Goal: Book appointment/travel/reservation

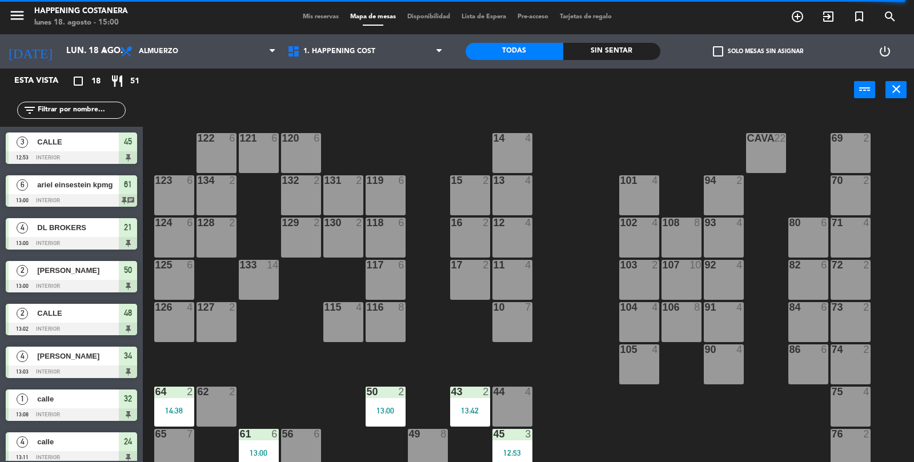
click at [659, 427] on div "69 2 122 6 121 6 120 6 14 4 CAVA 22 101 4 94 2 70 2 123 6 131 2 134 2 132 2 13 …" at bounding box center [533, 288] width 762 height 351
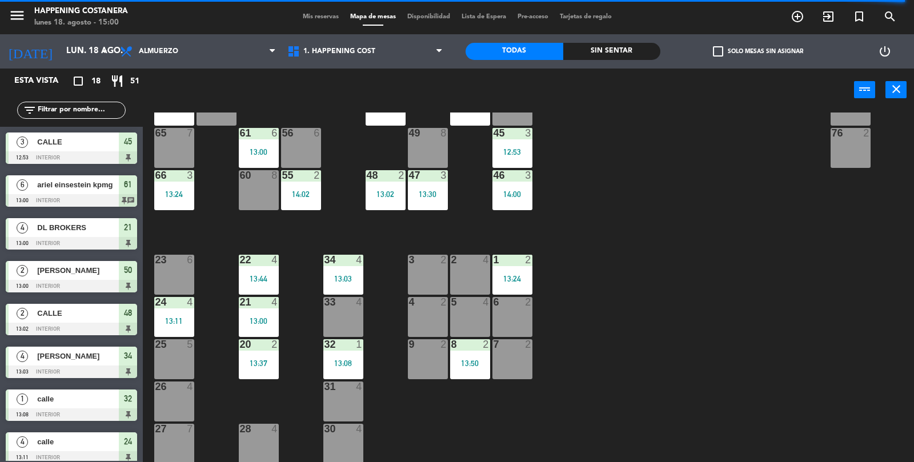
click at [361, 265] on div "4" at bounding box center [359, 260] width 7 height 10
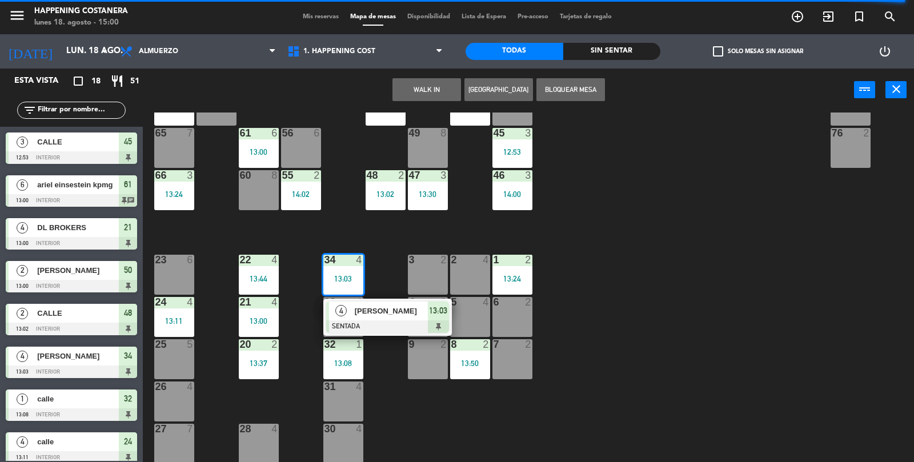
click at [380, 318] on div "[PERSON_NAME]" at bounding box center [391, 311] width 74 height 19
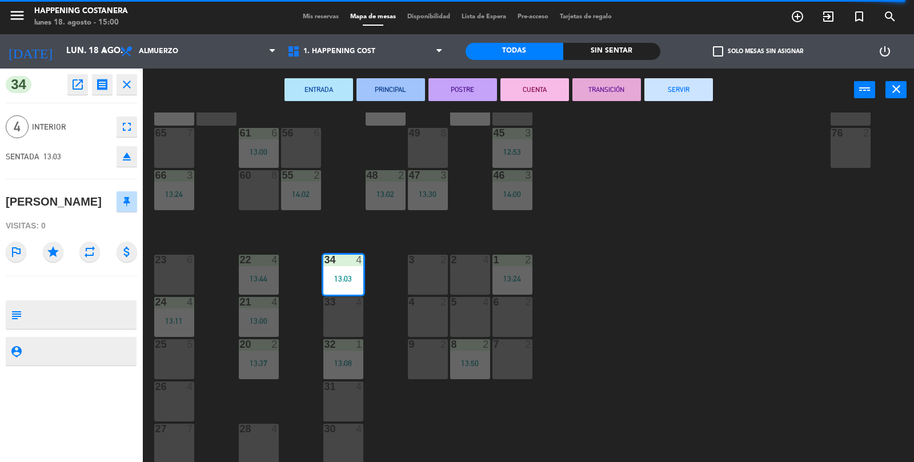
click at [675, 99] on button "SERVIR" at bounding box center [678, 89] width 69 height 23
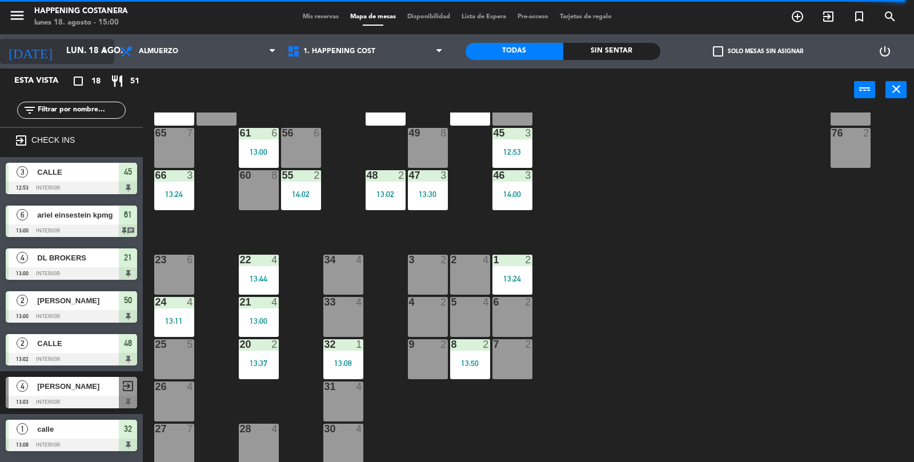
click at [61, 50] on input "lun. 18 ago." at bounding box center [116, 52] width 110 height 22
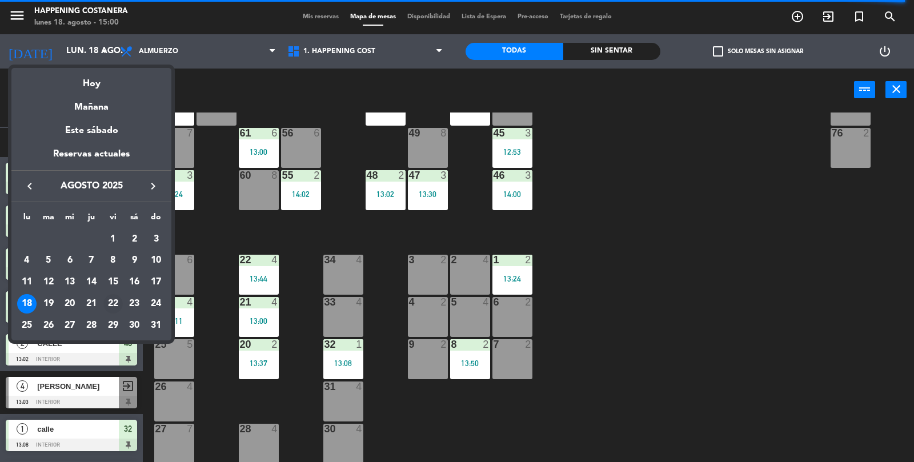
click at [117, 299] on div "22" at bounding box center [112, 303] width 19 height 19
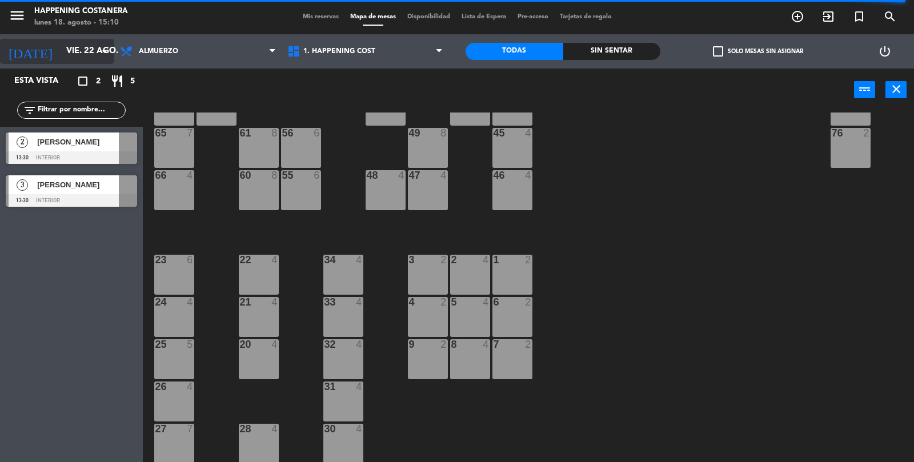
click at [73, 46] on input "vie. 22 ago." at bounding box center [116, 52] width 110 height 22
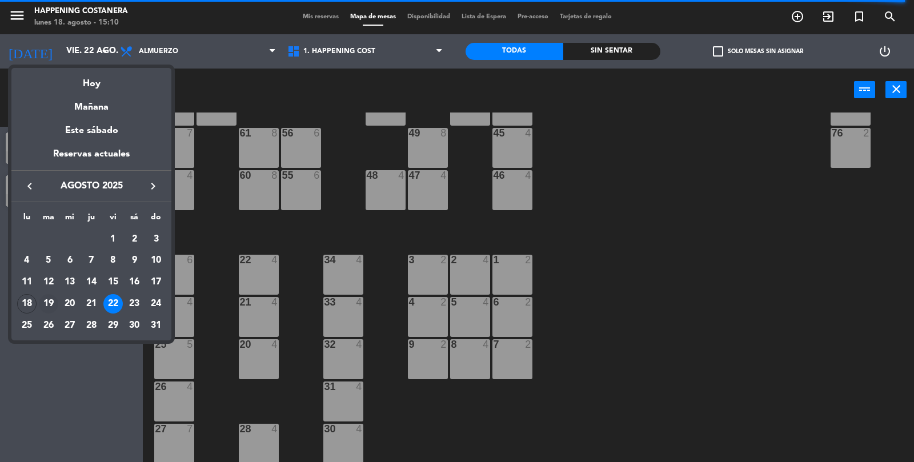
click at [54, 305] on div "19" at bounding box center [48, 303] width 19 height 19
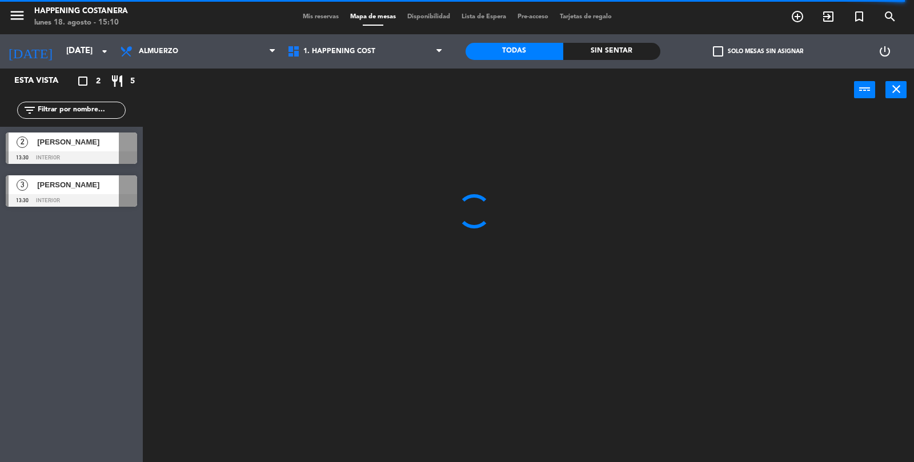
scroll to position [0, 0]
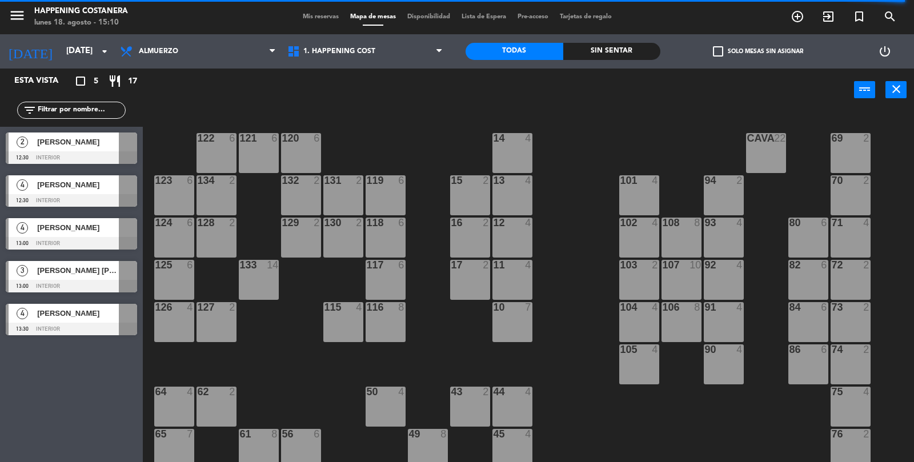
click at [602, 207] on div "69 2 122 6 121 6 120 6 14 4 CAVA 22 101 4 94 2 70 2 123 6 131 2 134 2 132 2 13 …" at bounding box center [533, 288] width 762 height 351
click at [88, 55] on input "[DATE]" at bounding box center [116, 52] width 110 height 22
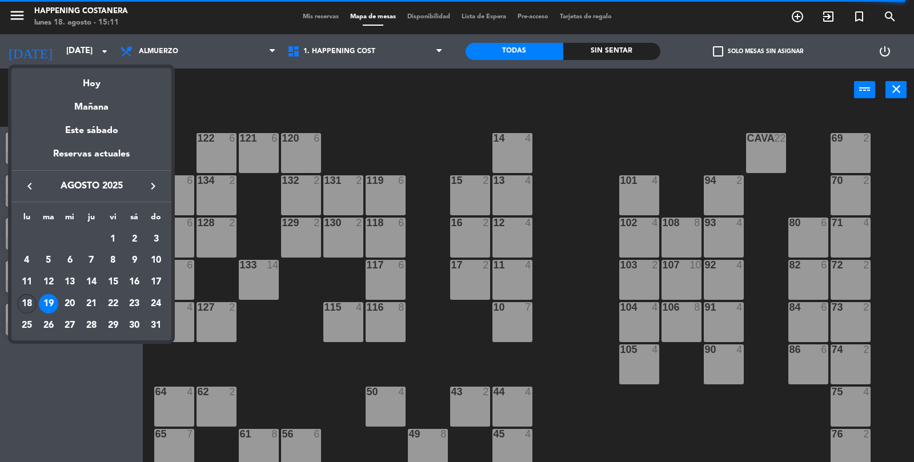
click at [33, 305] on div "18" at bounding box center [26, 303] width 19 height 19
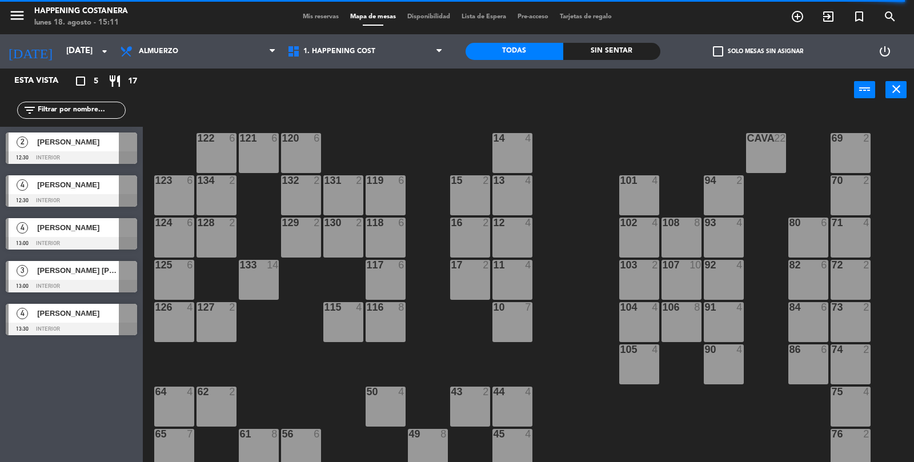
type input "lun. 18 ago."
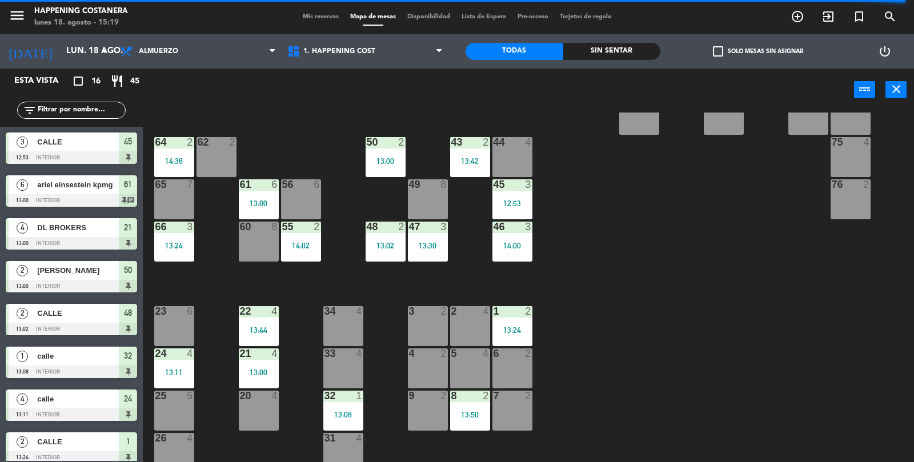
scroll to position [274, 0]
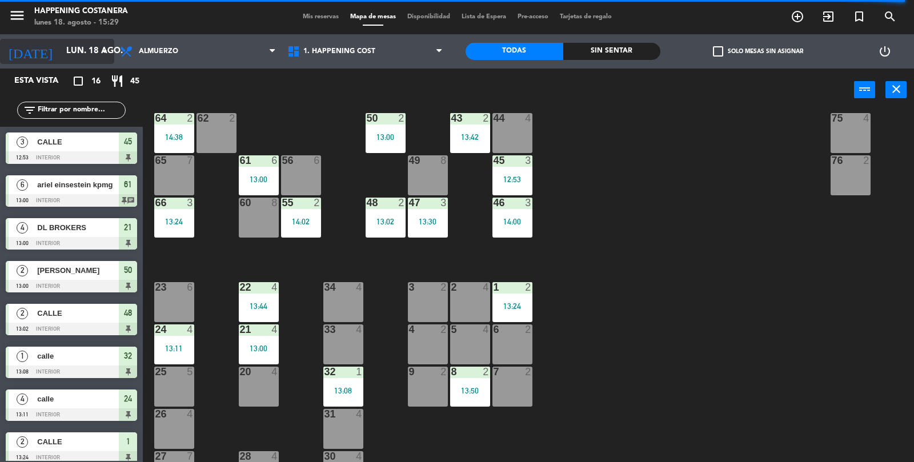
click at [66, 54] on input "lun. 18 ago." at bounding box center [116, 52] width 110 height 22
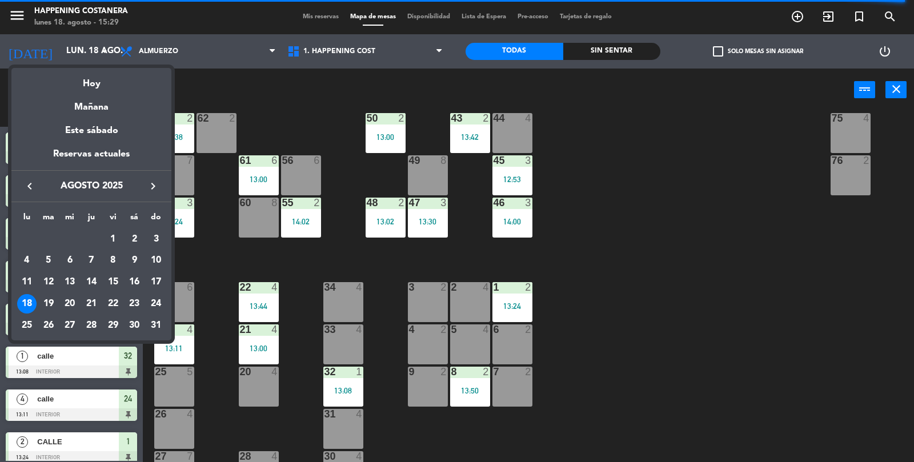
click at [171, 59] on div at bounding box center [457, 231] width 914 height 462
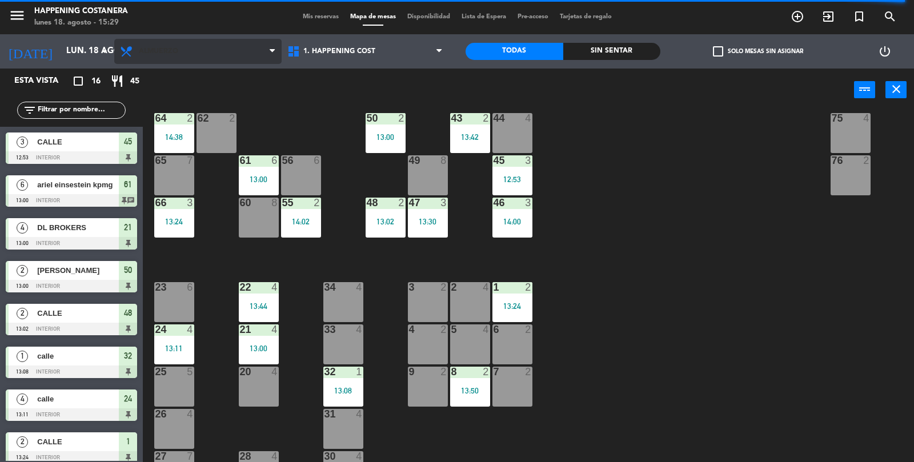
click at [157, 63] on span "Almuerzo" at bounding box center [197, 51] width 167 height 25
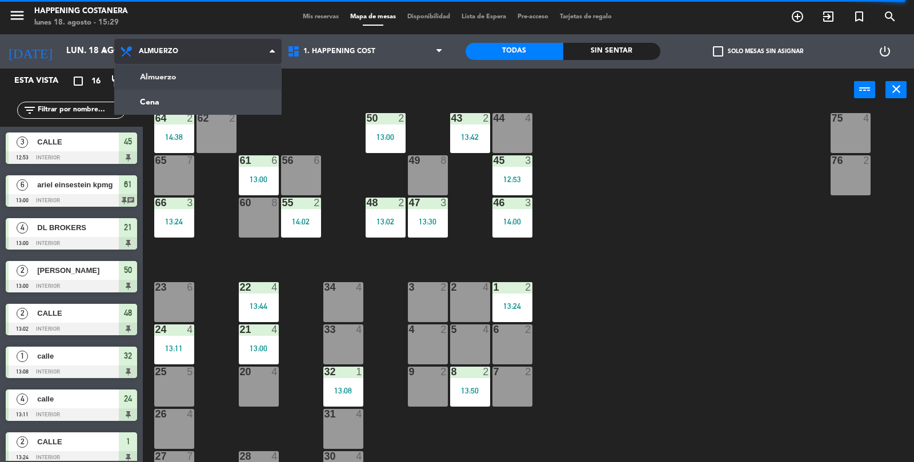
click at [149, 110] on ng-component "menu Happening Costanera [DATE] 18. agosto - 15:29 Mis reservas Mapa de mesas D…" at bounding box center [457, 231] width 914 height 463
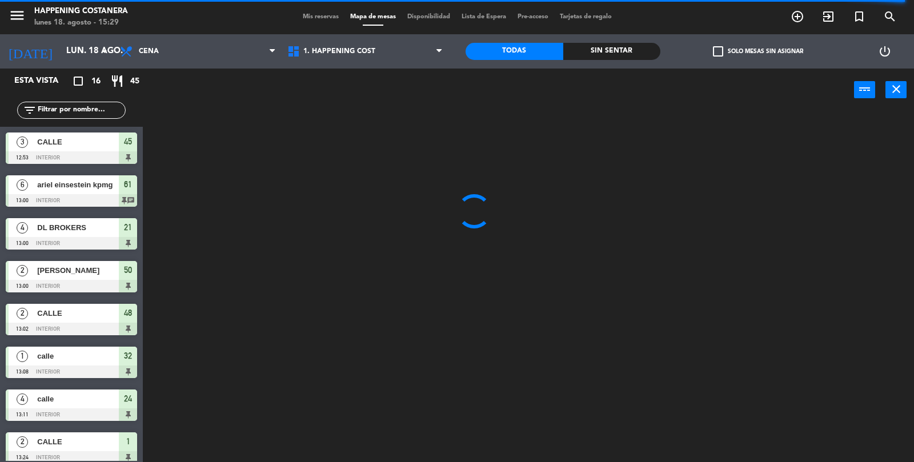
click at [68, 111] on input "text" at bounding box center [81, 110] width 89 height 13
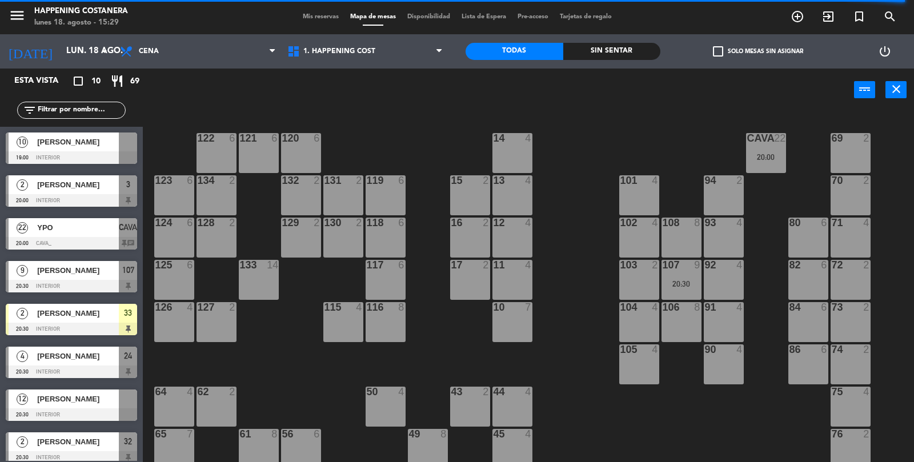
click at [50, 224] on span "YPO" at bounding box center [78, 228] width 82 height 12
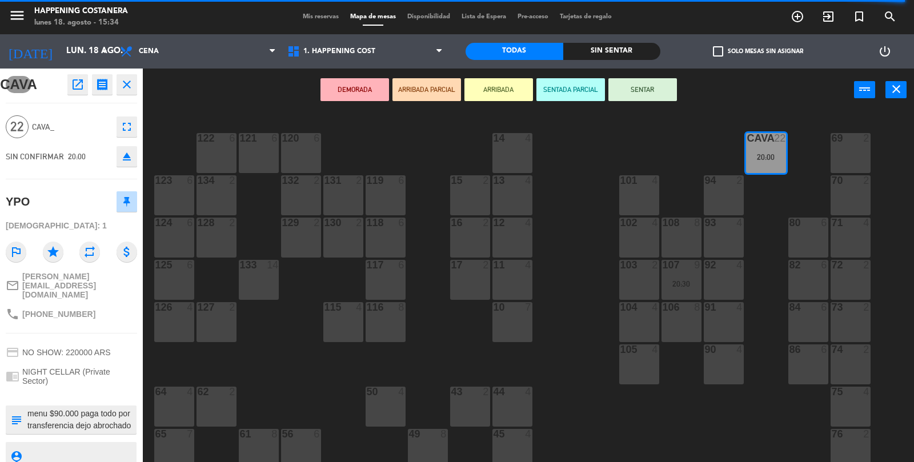
click at [77, 85] on icon "open_in_new" at bounding box center [78, 85] width 14 height 14
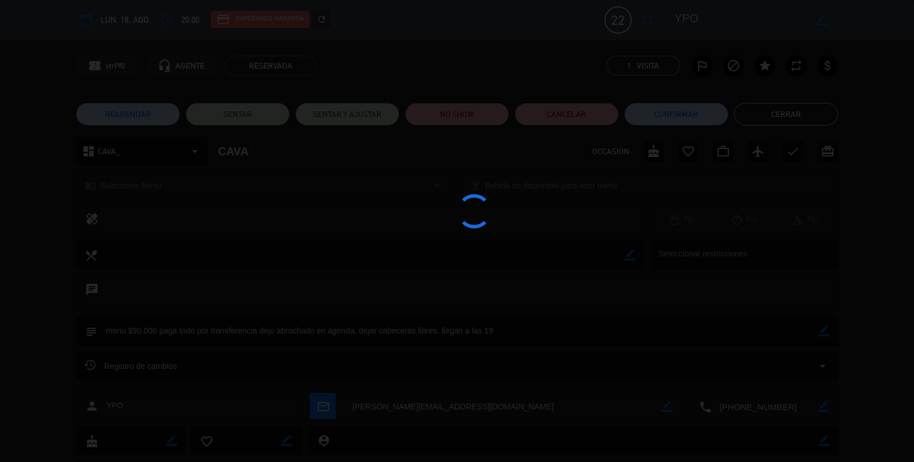
click at [798, 126] on div at bounding box center [457, 231] width 914 height 462
click at [775, 110] on div at bounding box center [457, 231] width 914 height 462
